Goal: Task Accomplishment & Management: Manage account settings

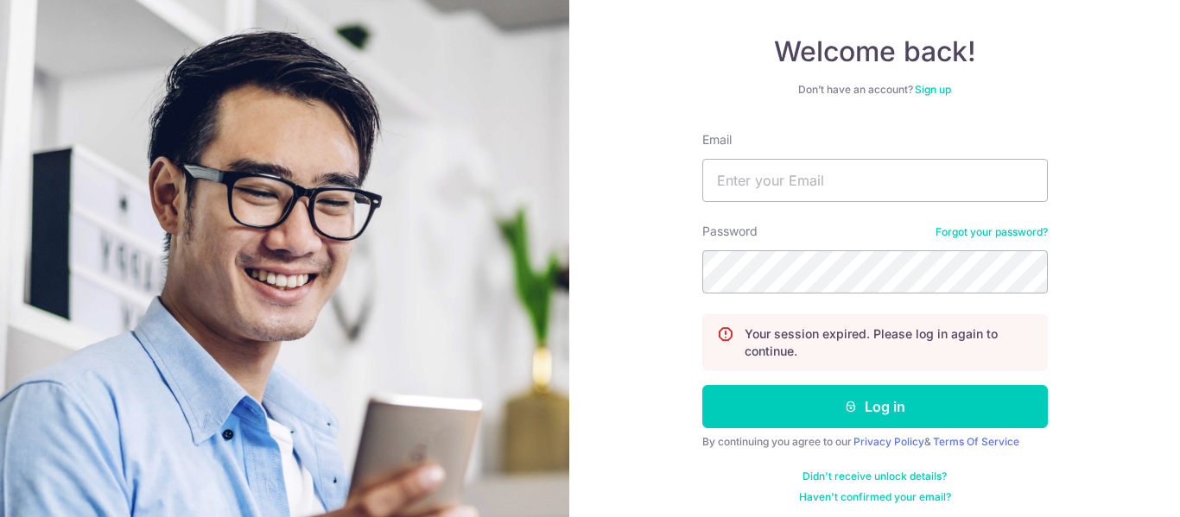
scroll to position [153, 0]
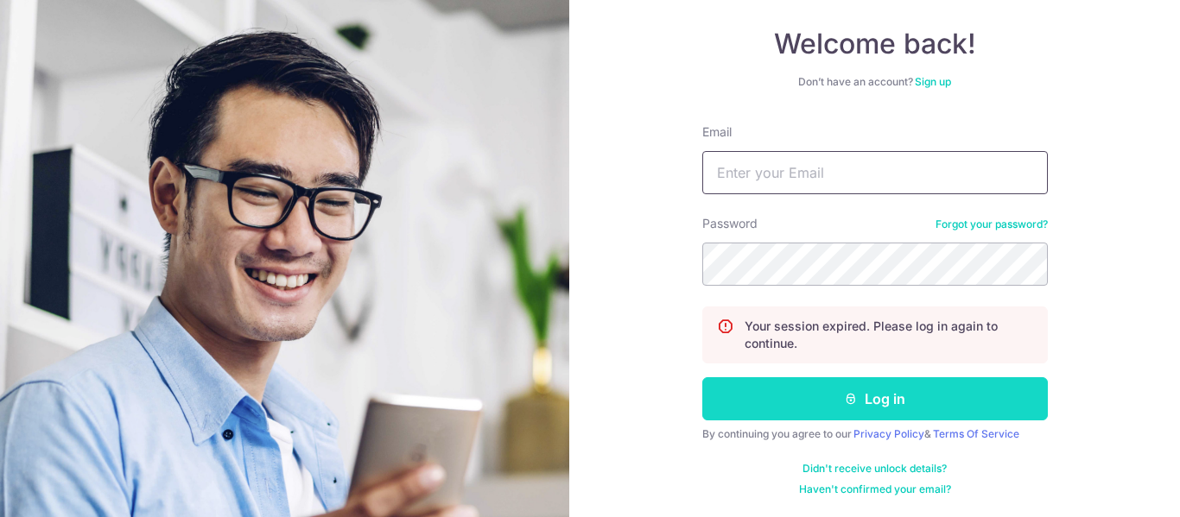
type input "[EMAIL_ADDRESS][DOMAIN_NAME]"
click at [850, 394] on icon "submit" at bounding box center [851, 399] width 14 height 14
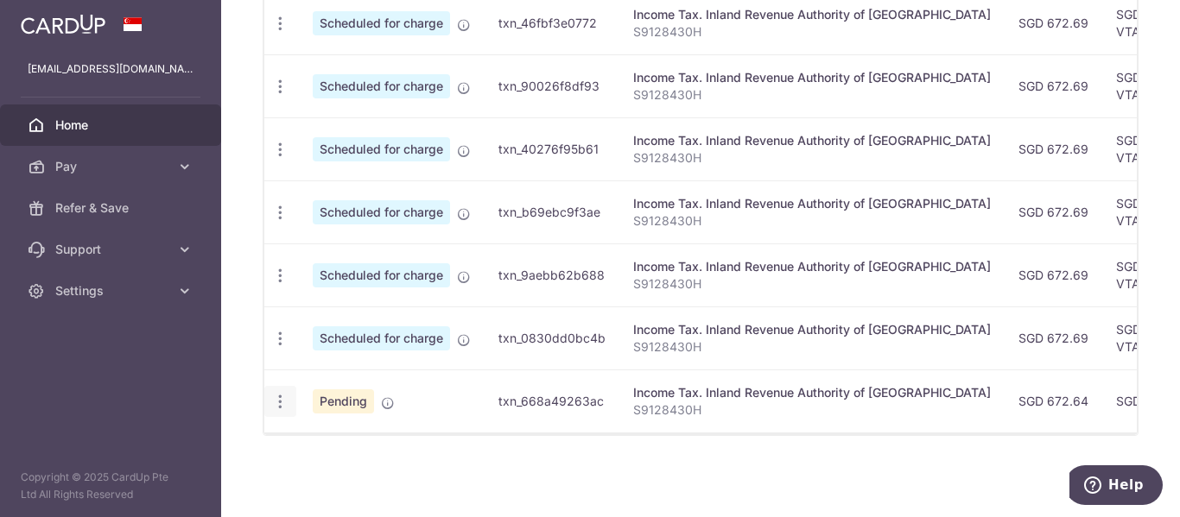
click at [278, 393] on icon "button" at bounding box center [280, 402] width 18 height 18
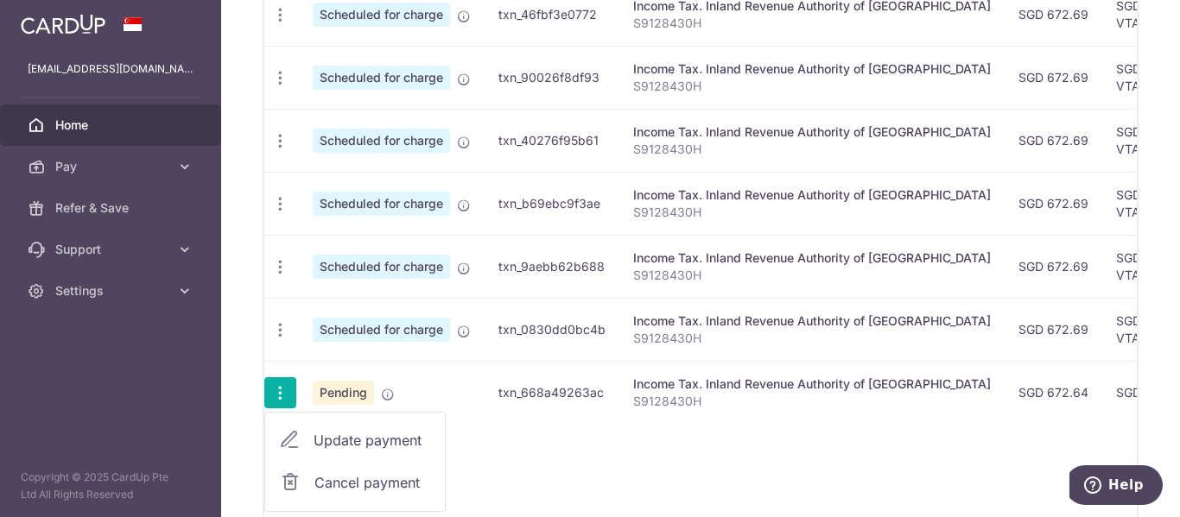
click at [384, 485] on span "Cancel payment" at bounding box center [372, 482] width 116 height 21
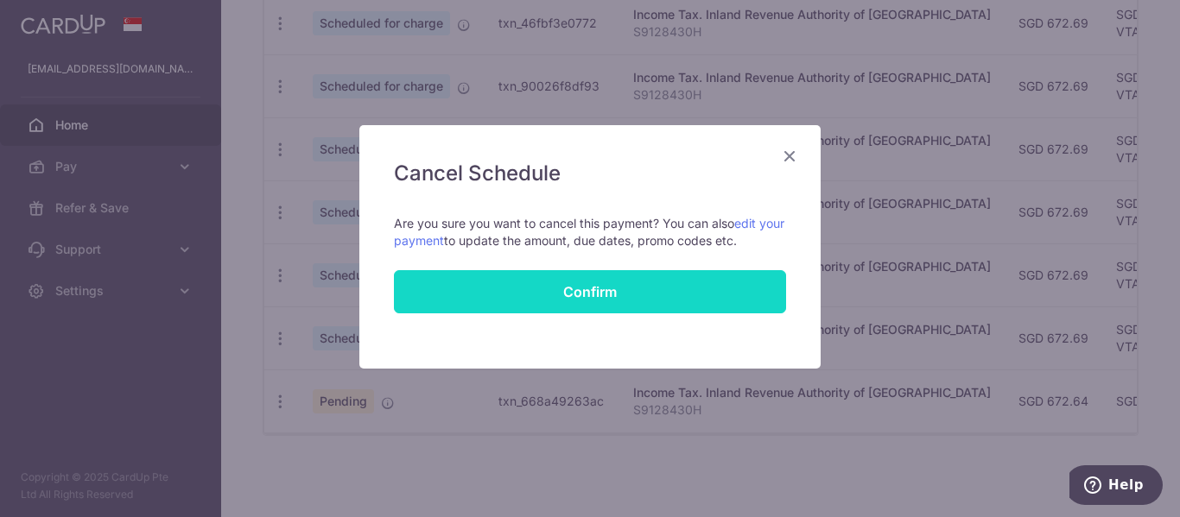
click at [593, 293] on button "Confirm" at bounding box center [590, 291] width 392 height 43
